Goal: Contribute content: Contribute content

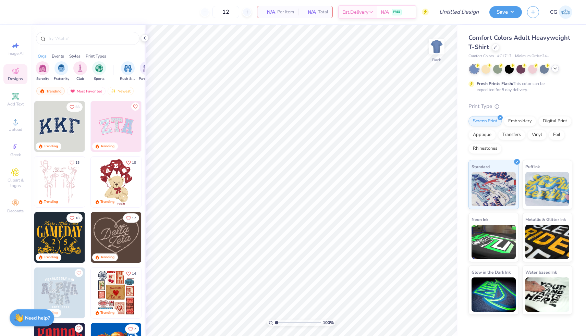
click at [555, 68] on icon at bounding box center [555, 68] width 5 height 5
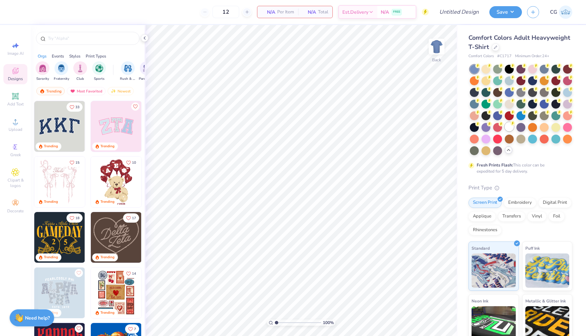
click at [510, 123] on div at bounding box center [509, 126] width 9 height 9
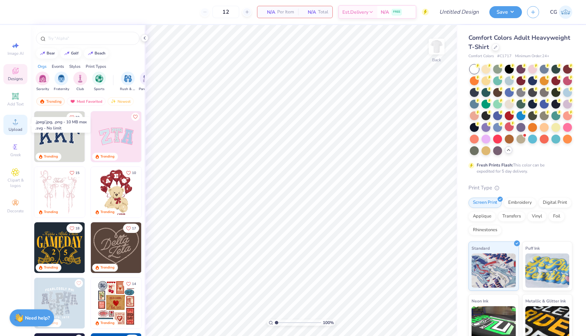
click at [15, 124] on circle at bounding box center [15, 124] width 4 height 4
click at [438, 43] on img at bounding box center [436, 46] width 27 height 27
click at [14, 123] on circle at bounding box center [15, 124] width 4 height 4
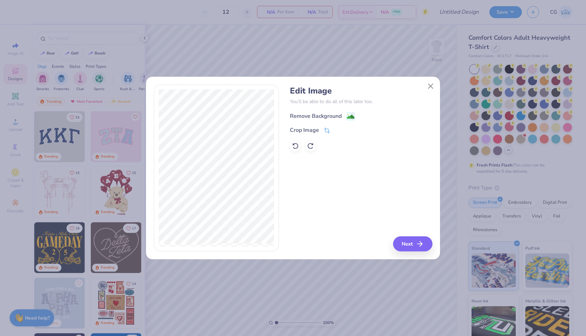
click at [351, 115] on image at bounding box center [351, 117] width 8 height 8
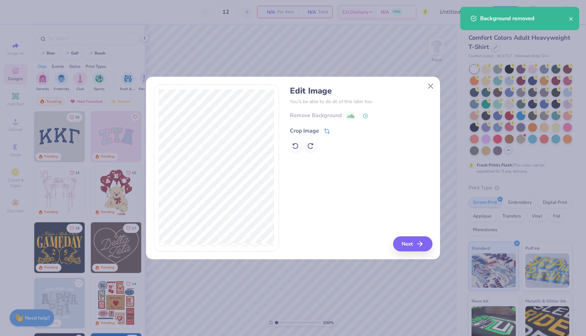
click at [323, 131] on div "Crop Image" at bounding box center [310, 131] width 40 height 8
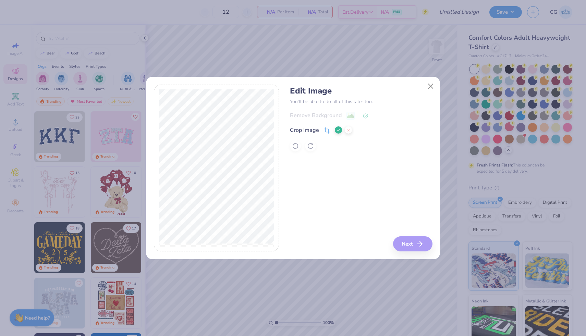
click at [336, 131] on button at bounding box center [338, 130] width 7 height 7
click at [412, 239] on button "Next" at bounding box center [413, 244] width 39 height 15
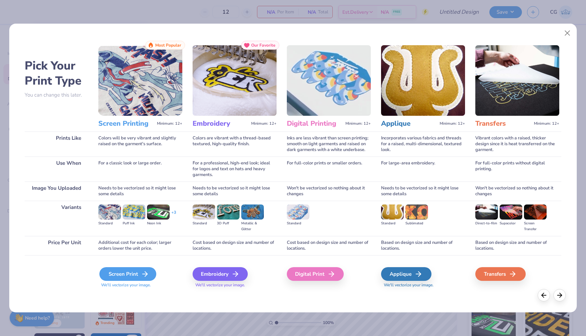
click at [132, 272] on div "Screen Print" at bounding box center [127, 274] width 57 height 14
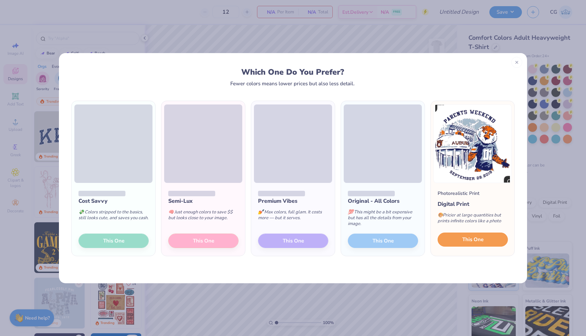
click at [467, 240] on span "This One" at bounding box center [473, 240] width 21 height 8
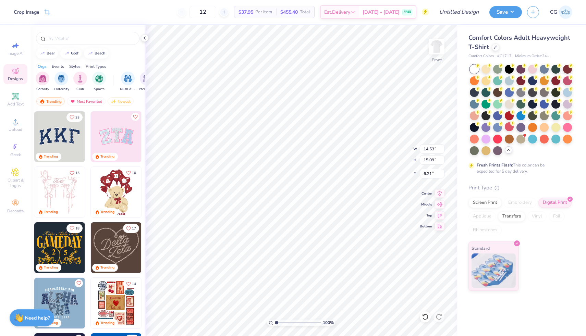
type input "12.96"
type input "13.46"
type input "3.00"
click at [435, 52] on img at bounding box center [436, 46] width 27 height 27
click at [12, 92] on icon at bounding box center [15, 96] width 8 height 8
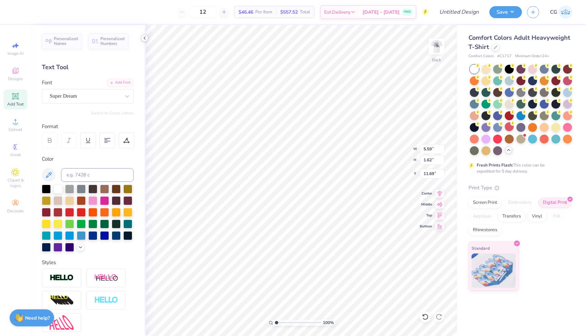
paste textarea
click at [437, 46] on img at bounding box center [436, 46] width 27 height 27
click at [436, 44] on img at bounding box center [436, 46] width 27 height 27
click at [17, 121] on icon at bounding box center [15, 122] width 8 height 8
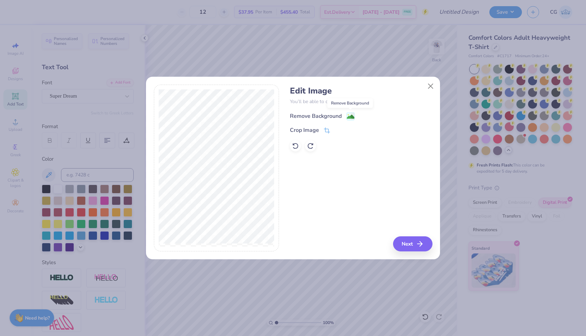
click at [352, 115] on image at bounding box center [351, 117] width 8 height 8
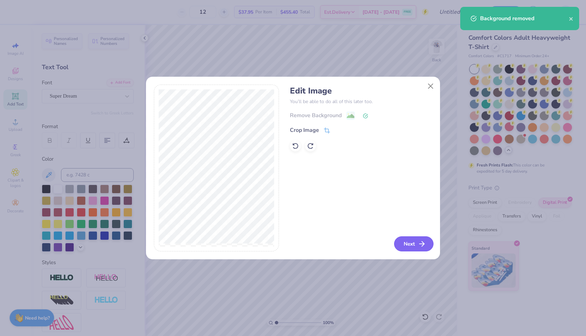
click at [415, 243] on button "Next" at bounding box center [413, 244] width 39 height 15
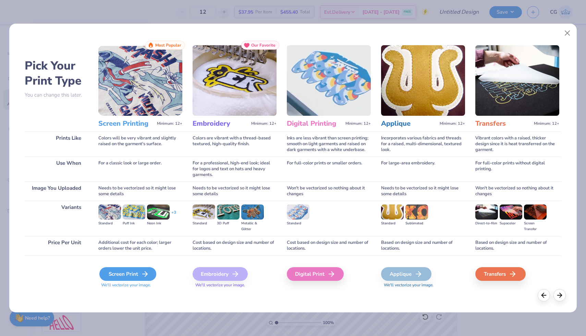
click at [130, 278] on div "Screen Print" at bounding box center [127, 274] width 57 height 14
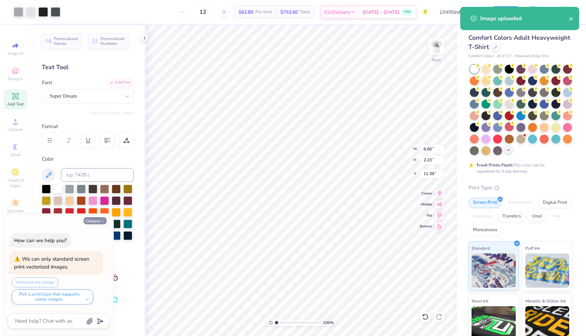
click at [101, 221] on icon "button" at bounding box center [102, 221] width 4 height 4
type textarea "x"
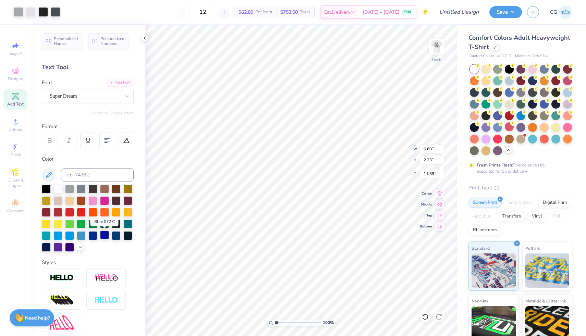
click at [102, 237] on div at bounding box center [104, 235] width 9 height 9
click at [14, 9] on div at bounding box center [19, 12] width 10 height 10
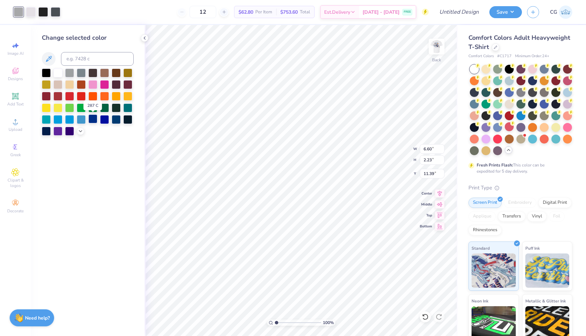
click at [90, 119] on div at bounding box center [92, 119] width 9 height 9
click at [31, 10] on div at bounding box center [31, 12] width 10 height 10
click at [93, 121] on div at bounding box center [92, 119] width 9 height 9
click at [69, 96] on div at bounding box center [69, 95] width 9 height 9
click at [29, 13] on div at bounding box center [31, 12] width 10 height 10
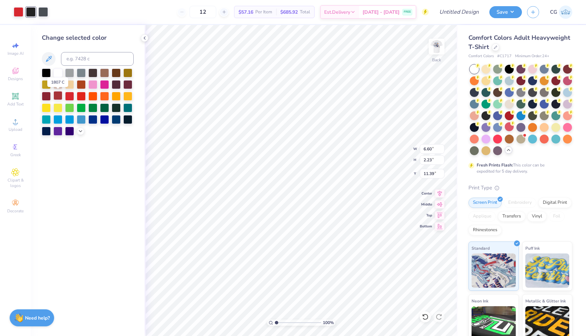
click at [53, 95] on div at bounding box center [57, 95] width 9 height 9
click at [60, 94] on div at bounding box center [57, 95] width 9 height 9
click at [43, 13] on div at bounding box center [43, 12] width 10 height 10
click at [57, 97] on div at bounding box center [57, 95] width 9 height 9
click at [79, 204] on div "Change selected color" at bounding box center [88, 180] width 114 height 311
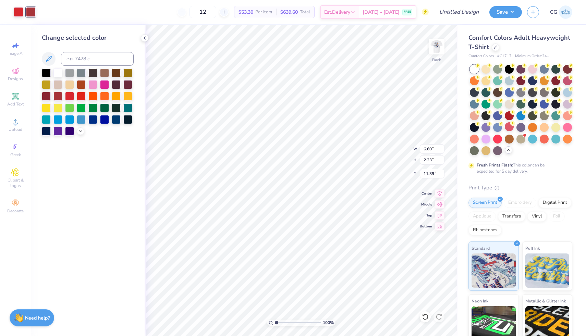
type input "3.00"
type input "5.69"
type input "1.92"
type input "2.80"
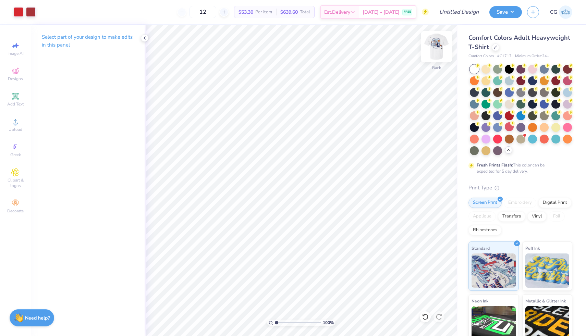
click at [436, 43] on img at bounding box center [436, 46] width 27 height 27
click at [78, 12] on div at bounding box center [80, 12] width 10 height 10
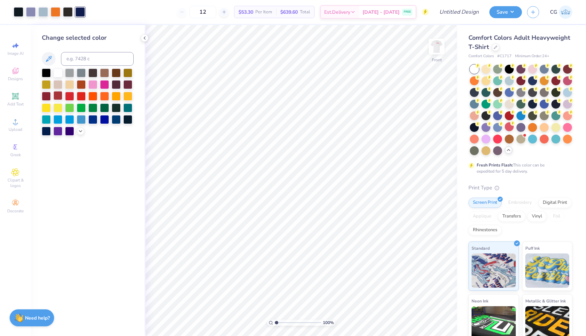
click at [59, 94] on div at bounding box center [57, 95] width 9 height 9
click at [57, 13] on div at bounding box center [56, 12] width 10 height 10
click at [127, 94] on div at bounding box center [127, 95] width 9 height 9
click at [69, 13] on div at bounding box center [68, 12] width 10 height 10
click at [58, 75] on div at bounding box center [57, 72] width 9 height 9
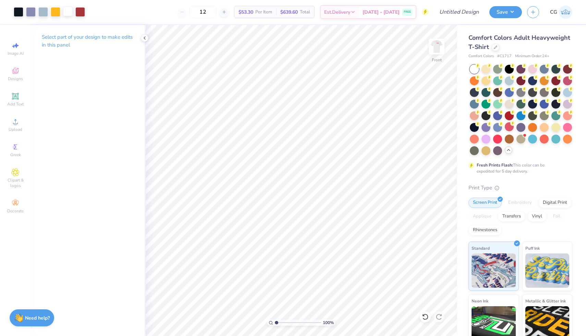
click at [71, 12] on div at bounding box center [68, 12] width 10 height 10
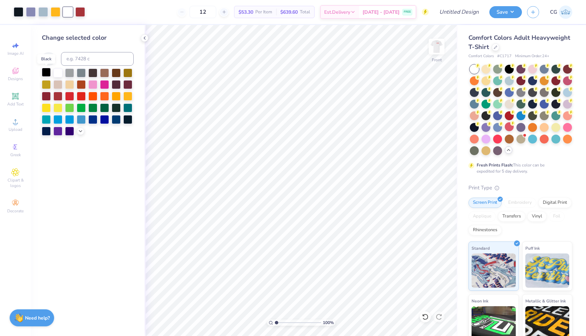
click at [46, 71] on div at bounding box center [46, 72] width 9 height 9
click at [16, 15] on div at bounding box center [19, 12] width 10 height 10
click at [58, 70] on div at bounding box center [57, 72] width 9 height 9
click at [424, 317] on icon at bounding box center [425, 317] width 7 height 7
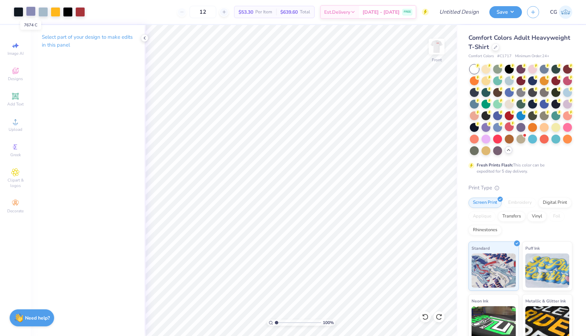
click at [32, 13] on div at bounding box center [31, 12] width 10 height 10
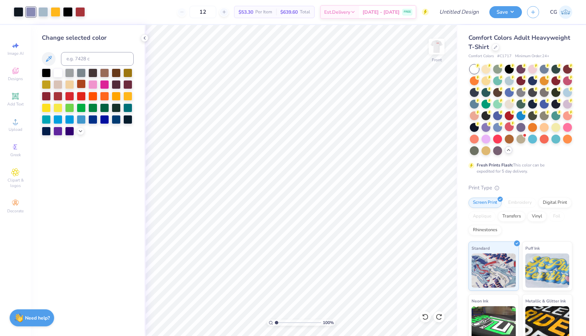
click at [80, 83] on div at bounding box center [81, 84] width 9 height 9
click at [502, 11] on button "Save" at bounding box center [506, 11] width 33 height 12
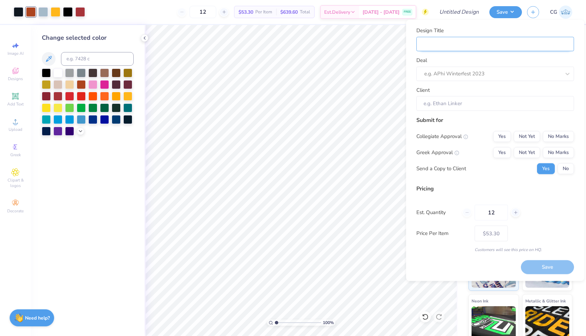
click at [475, 38] on input "Design Title" at bounding box center [496, 44] width 158 height 15
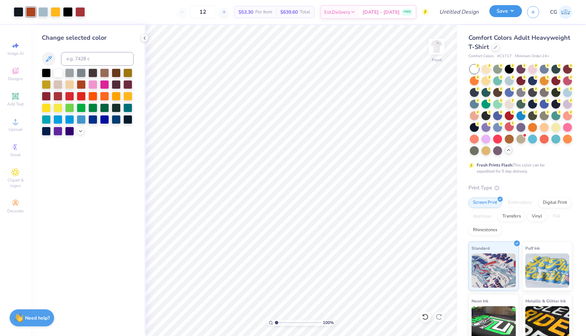
click at [509, 10] on button "Save" at bounding box center [506, 11] width 33 height 12
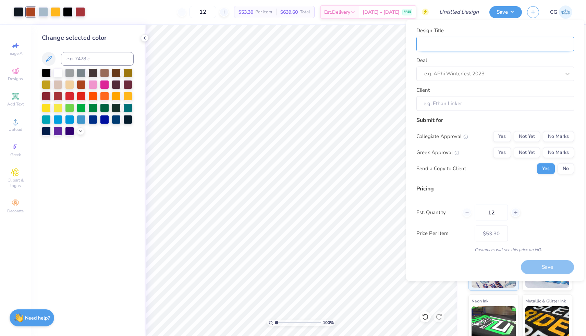
click at [470, 44] on input "Design Title" at bounding box center [496, 44] width 158 height 15
type input "B"
type input "Be"
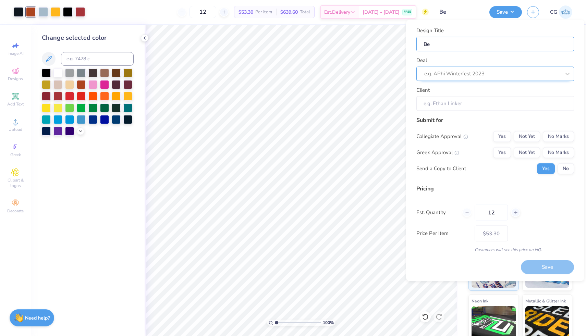
type input "Bet"
type input "Beta"
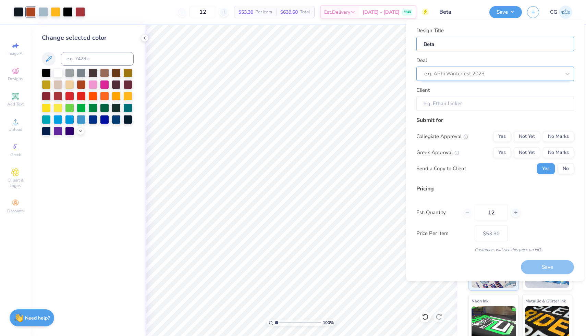
type input "Beta T"
type input "Beta Th"
type input "Beta The"
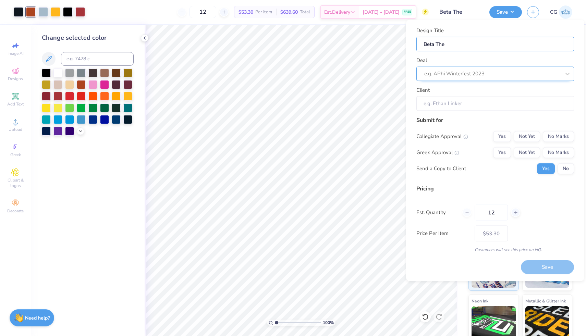
type input "Beta Thet"
type input "Beta Theta"
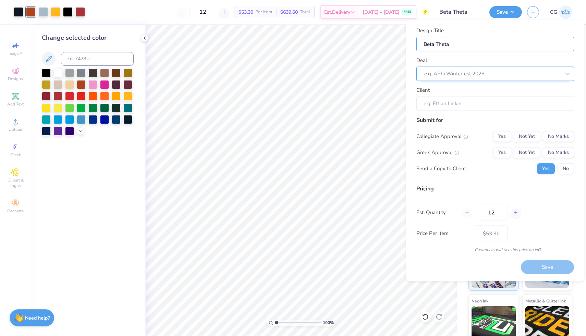
type input "Beta Theta"
type input "Beta Theta P"
type input "Beta Theta Pi"
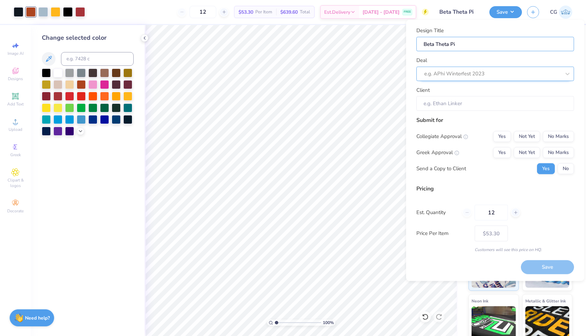
type input "Beta Theta Pi"
type input "Beta Theta Pi P"
type input "Beta Theta Pi Pa"
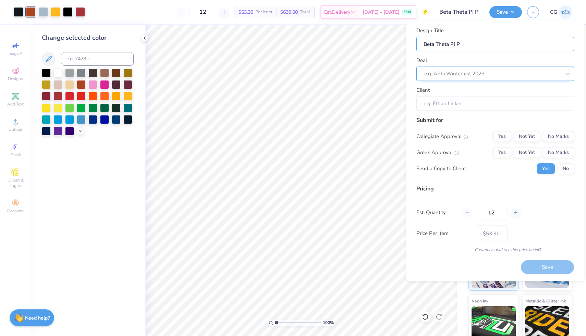
type input "Beta Theta Pi Pa"
type input "Beta Theta Pi P"
type input "Beta Theta Pi"
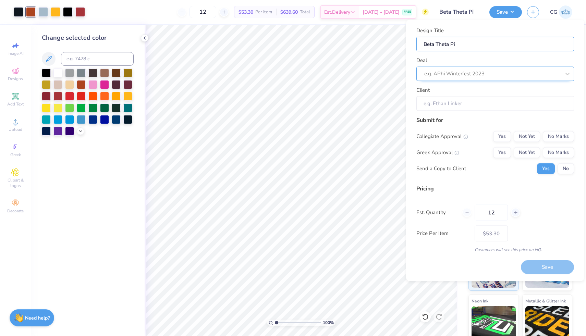
type input "Beta Theta Pi"
type input "Beta Theta P"
type input "Beta Theta"
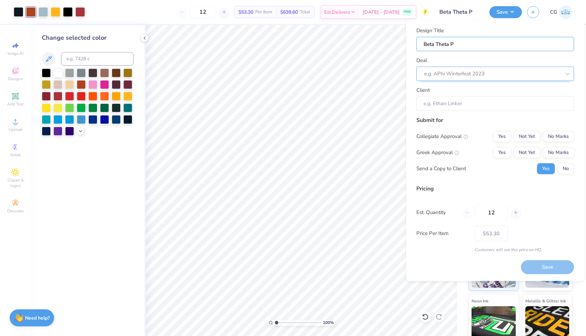
type input "Beta Theta"
type input "Beta Thet"
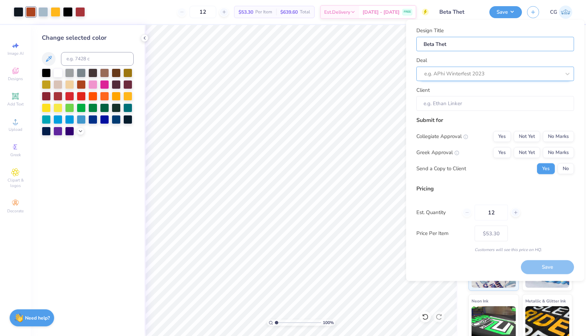
type input "Beta The"
type input "Beta Th"
type input "Beta T"
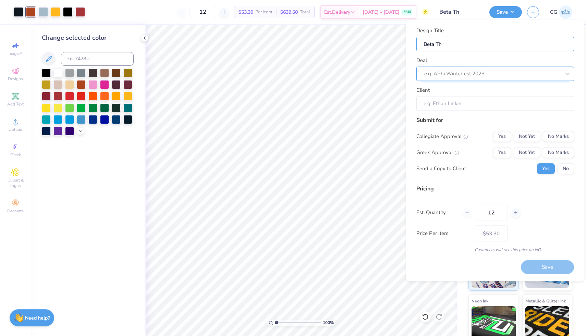
type input "Beta T"
type input "Beta"
type input "Beta P"
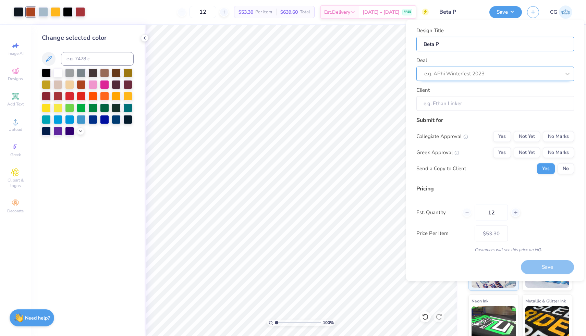
type input "Beta Pa"
type input "Beta Par"
type input "Beta Pare"
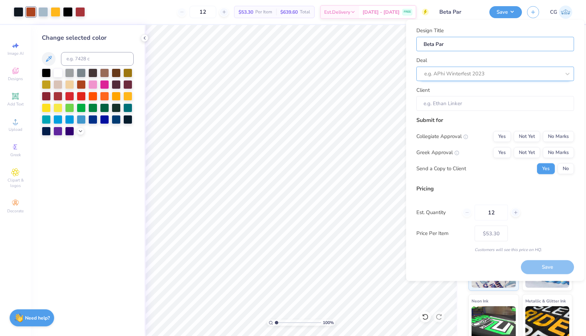
type input "Beta Pare"
type input "Beta [PERSON_NAME]"
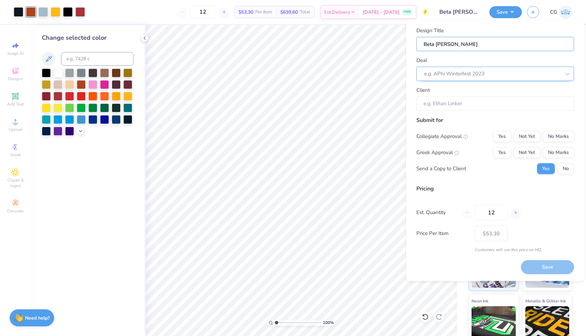
type input "Beta [PERSON_NAME]"
type input "Beta [PERSON_NAME] W"
type input "Beta [PERSON_NAME] We"
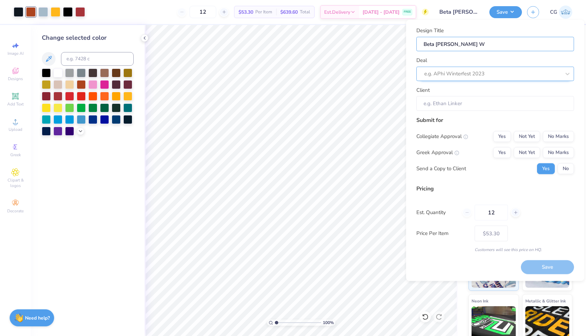
type input "Beta [PERSON_NAME] We"
type input "Beta [PERSON_NAME] Wee"
type input "Beta [PERSON_NAME] Week"
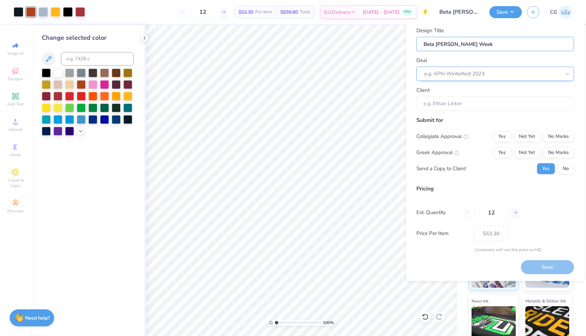
type input "Beta [PERSON_NAME] Weeke"
type input "Beta [PERSON_NAME] Weeken"
type input "Beta [PERSON_NAME] Weekend"
click at [476, 72] on div at bounding box center [486, 73] width 123 height 9
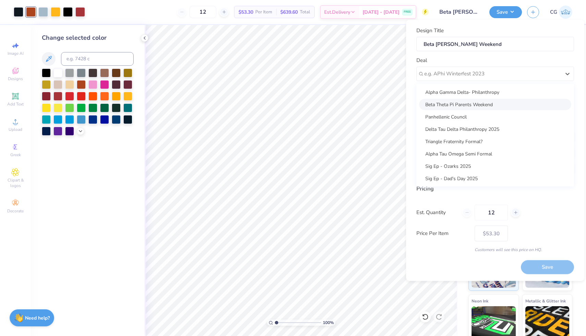
click at [475, 99] on div "Beta Theta Pi Parents Weekend" at bounding box center [495, 104] width 152 height 11
type input "[PERSON_NAME]"
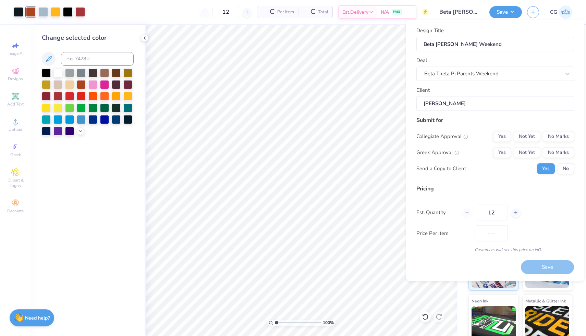
type input "$63.21"
click at [447, 44] on input "Beta [PERSON_NAME] Weekend" at bounding box center [496, 44] width 158 height 15
type input "Beta Parebts Weekend"
type input "Beta [PERSON_NAME] Weekend"
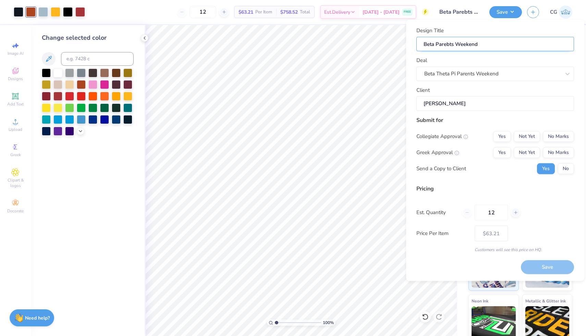
type input "Beta [PERSON_NAME] Weekend"
type input "Beta Parents Weekend"
click at [520, 141] on button "Not Yet" at bounding box center [527, 136] width 26 height 11
click at [524, 151] on button "Not Yet" at bounding box center [527, 152] width 26 height 11
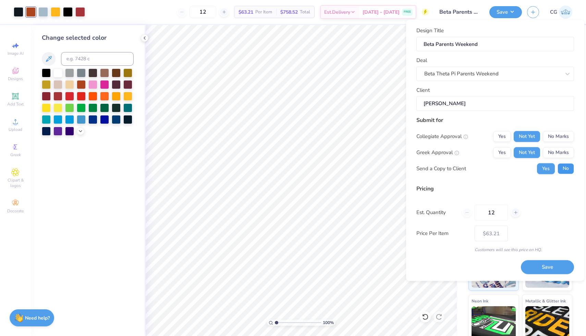
click at [572, 167] on button "No" at bounding box center [566, 168] width 16 height 11
click at [543, 267] on button "Save" at bounding box center [547, 268] width 53 height 14
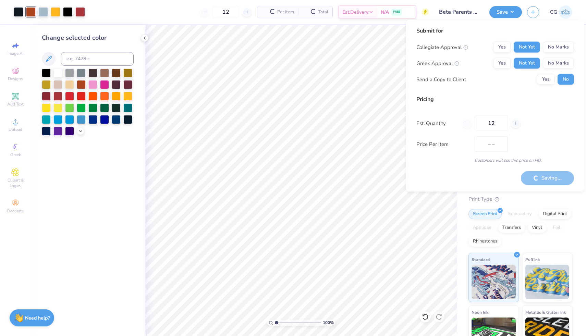
type input "$63.21"
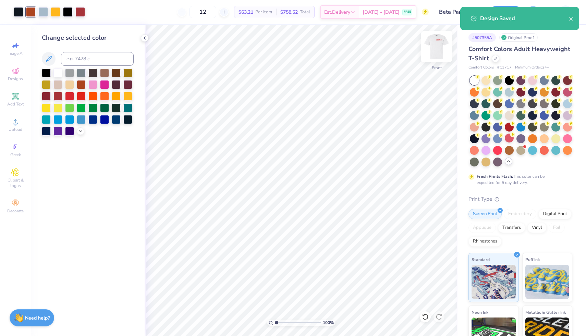
click at [438, 45] on img at bounding box center [436, 46] width 27 height 27
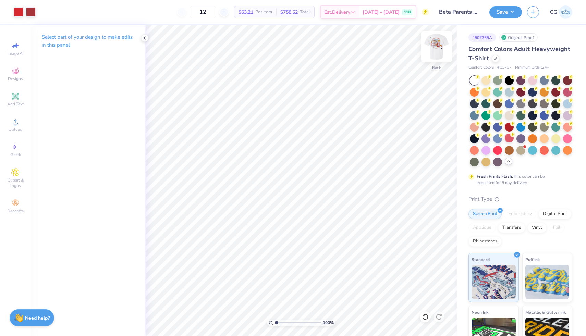
click at [439, 49] on img at bounding box center [436, 46] width 27 height 27
click at [488, 214] on div "Screen Print" at bounding box center [485, 213] width 33 height 10
click at [545, 212] on div "Digital Print" at bounding box center [555, 213] width 33 height 10
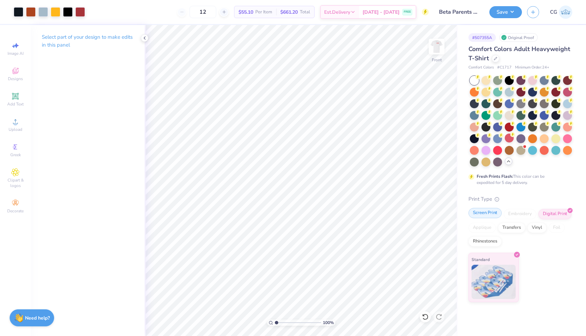
click at [485, 214] on div "Screen Print" at bounding box center [485, 213] width 33 height 10
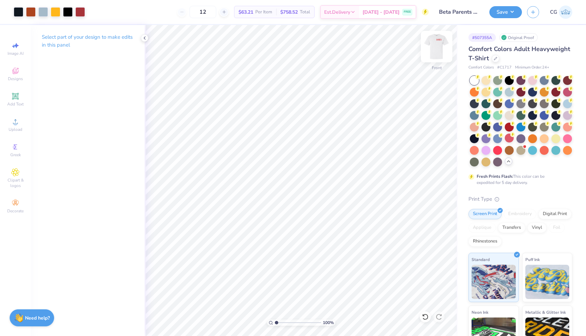
click at [442, 47] on img at bounding box center [436, 46] width 27 height 27
click at [18, 10] on div at bounding box center [19, 12] width 10 height 10
